Goal: Submit feedback/report problem

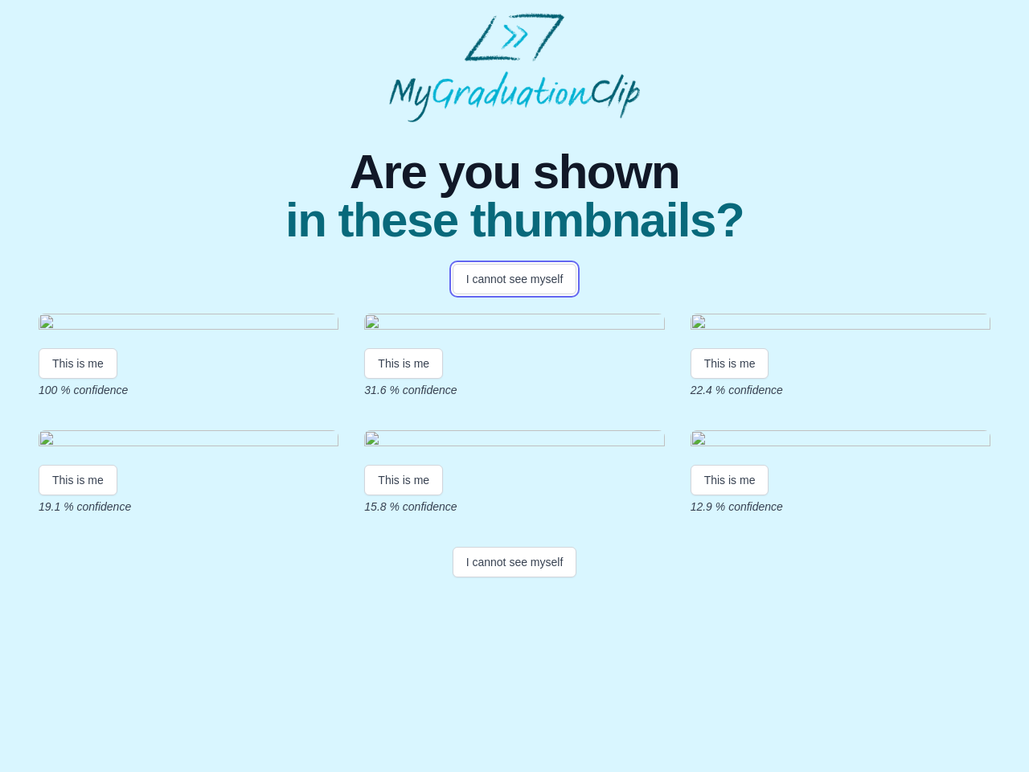
click at [515, 279] on button "I cannot see myself" at bounding box center [515, 279] width 125 height 31
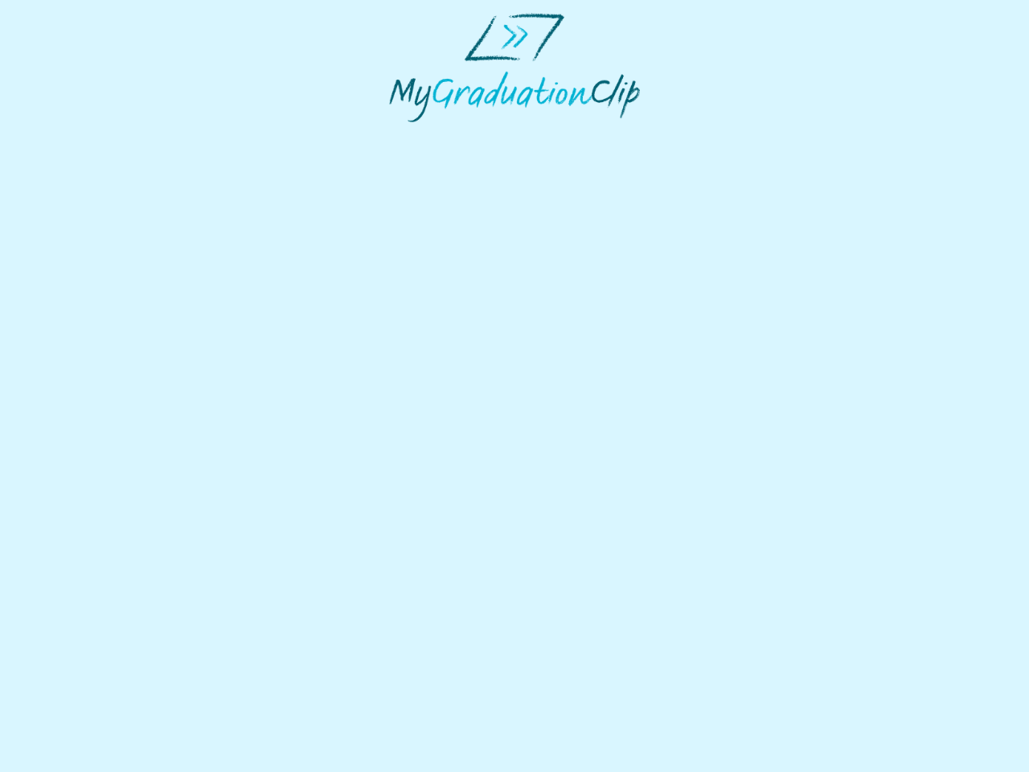
click at [78, 135] on html at bounding box center [514, 67] width 1029 height 135
click at [404, 135] on html at bounding box center [514, 67] width 1029 height 135
click at [730, 135] on html at bounding box center [514, 67] width 1029 height 135
click at [78, 135] on html at bounding box center [514, 67] width 1029 height 135
click at [404, 135] on html at bounding box center [514, 67] width 1029 height 135
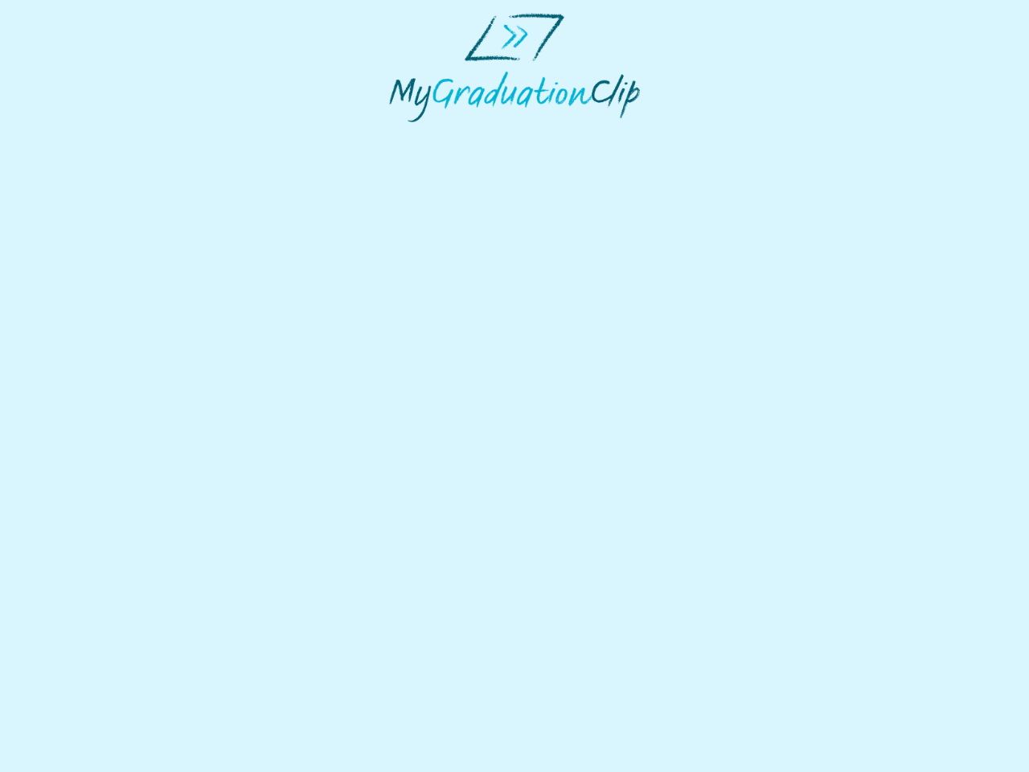
click at [730, 135] on html at bounding box center [514, 67] width 1029 height 135
click at [515, 135] on html at bounding box center [514, 67] width 1029 height 135
